Goal: Information Seeking & Learning: Learn about a topic

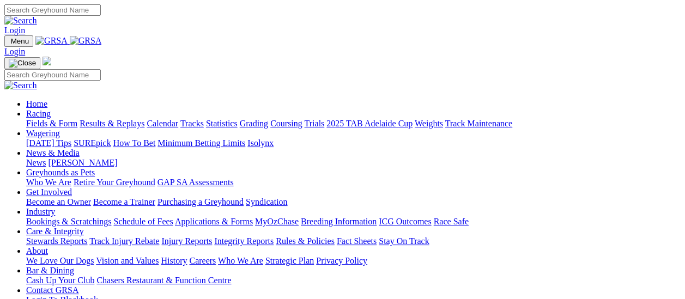
click at [55, 119] on link "Fields & Form" at bounding box center [51, 123] width 51 height 9
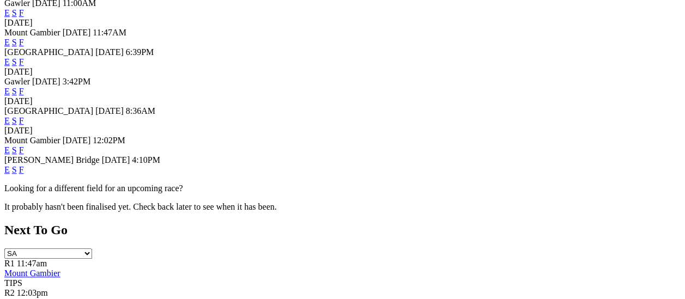
scroll to position [382, 0]
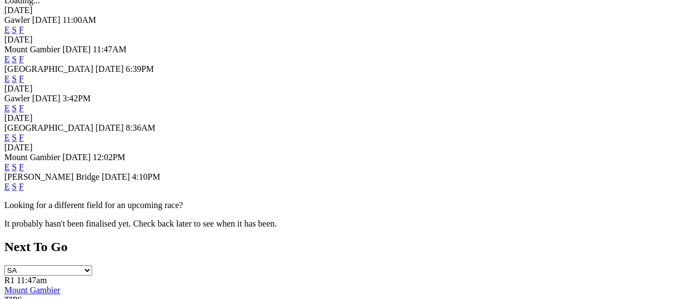
click at [24, 182] on link "F" at bounding box center [21, 186] width 5 height 9
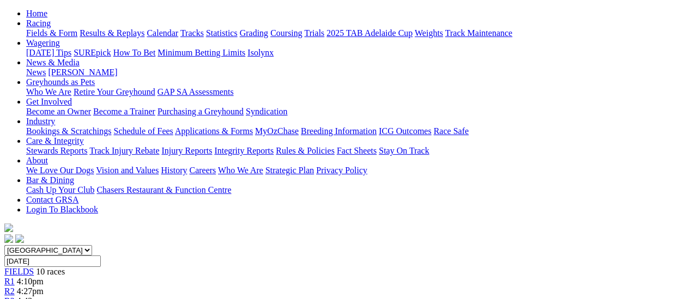
scroll to position [109, 0]
